Goal: Navigation & Orientation: Find specific page/section

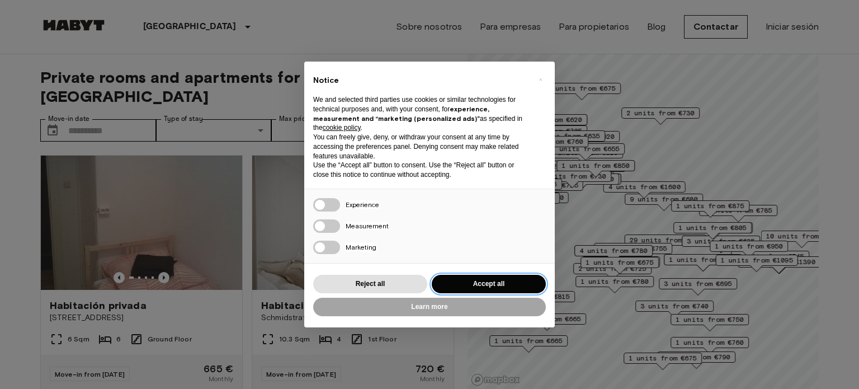
click at [496, 286] on button "Accept all" at bounding box center [489, 284] width 114 height 18
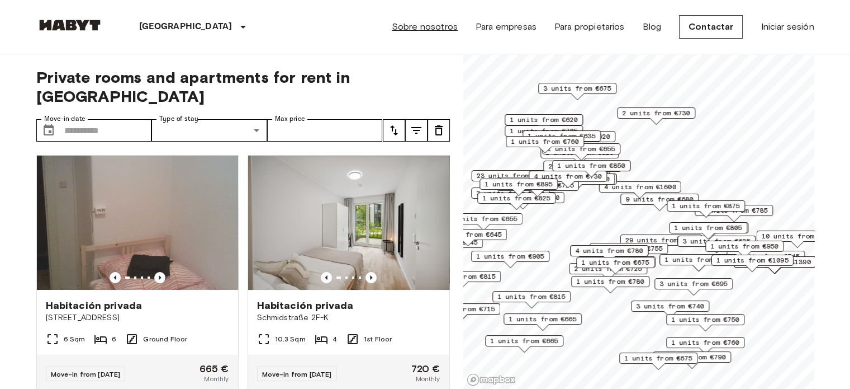
click at [446, 31] on link "Sobre nosotros" at bounding box center [425, 26] width 66 height 13
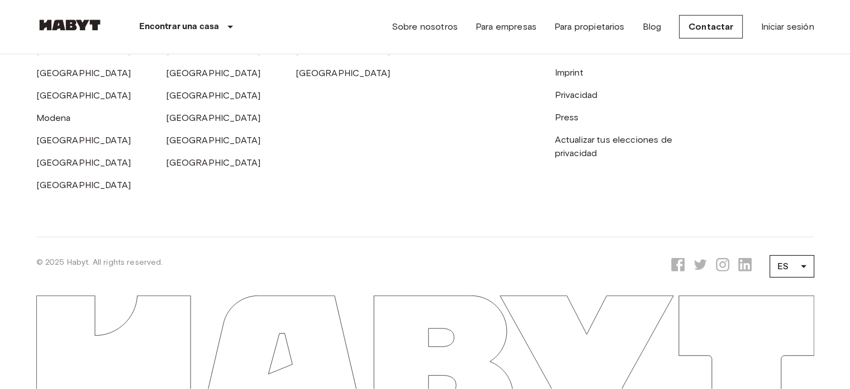
scroll to position [3466, 0]
click at [569, 100] on link "Privacidad" at bounding box center [576, 94] width 43 height 11
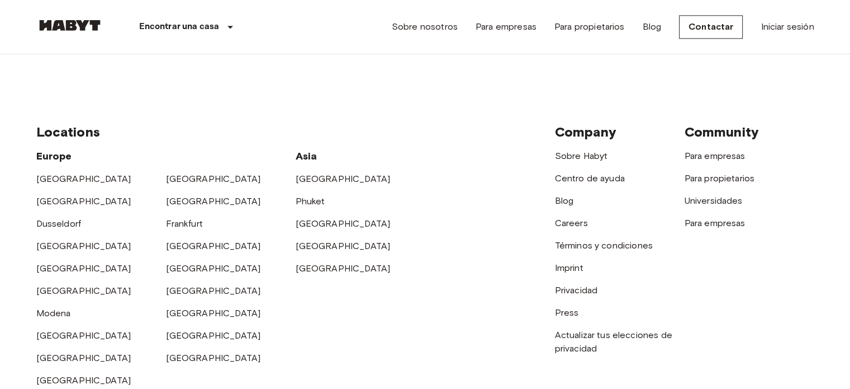
scroll to position [9909, 0]
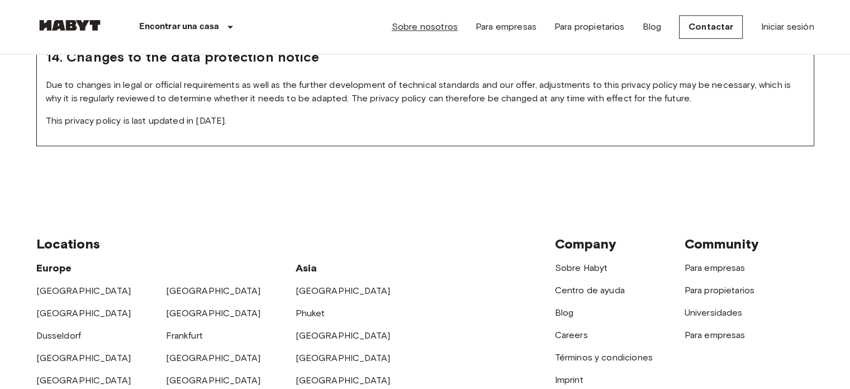
click at [433, 29] on link "Sobre nosotros" at bounding box center [425, 26] width 66 height 13
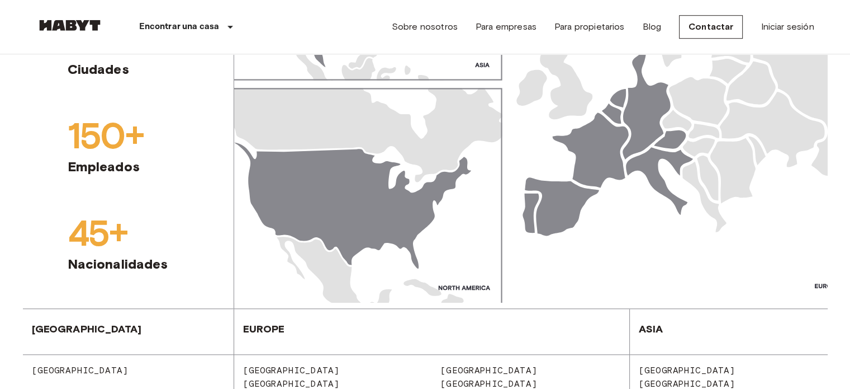
scroll to position [1174, 0]
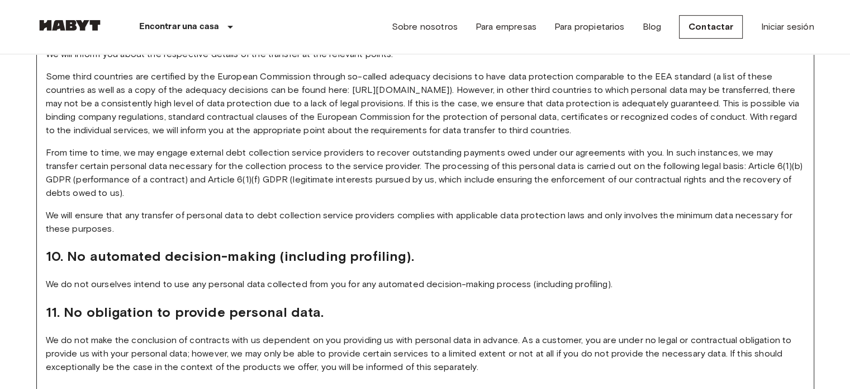
scroll to position [8791, 0]
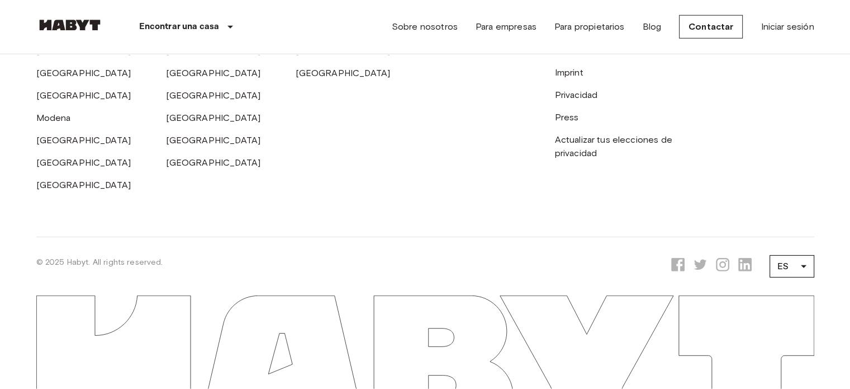
scroll to position [3600, 0]
